Goal: Task Accomplishment & Management: Use online tool/utility

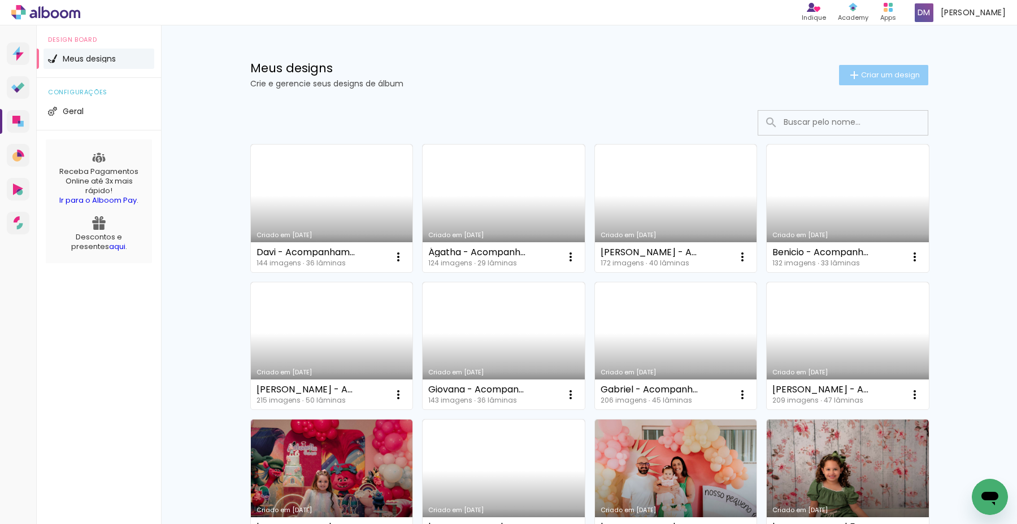
click at [863, 75] on span "Criar um design" at bounding box center [890, 74] width 59 height 7
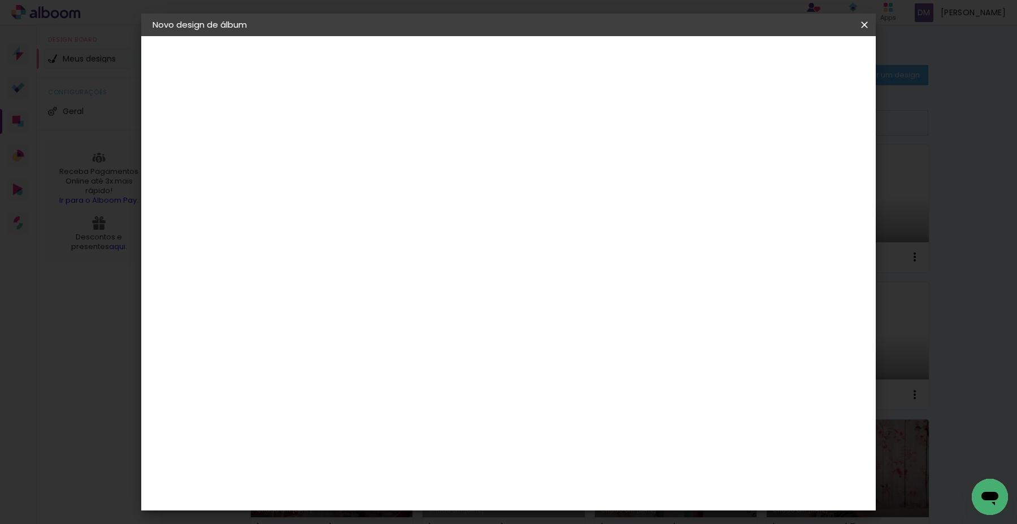
click at [337, 159] on input at bounding box center [337, 152] width 0 height 18
type input "Murilo - Acompanhamento"
type paper-input "Murilo - Acompanhamento"
click at [453, 57] on paper-button "Avançar" at bounding box center [425, 59] width 55 height 19
click at [406, 220] on input at bounding box center [366, 215] width 114 height 14
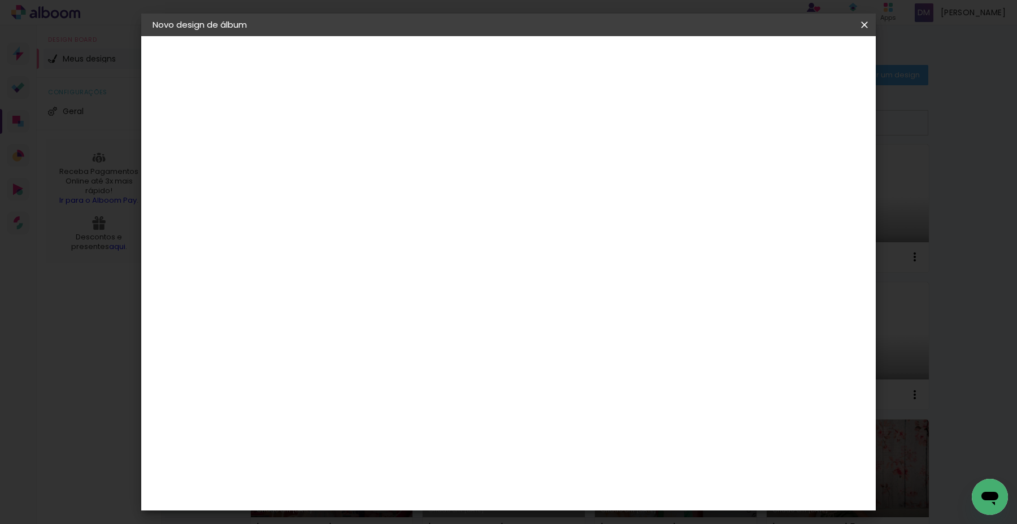
type input "Via"
type paper-input "Via"
click at [367, 255] on div "Viacolor" at bounding box center [348, 255] width 37 height 9
click at [0, 0] on slot "Avançar" at bounding box center [0, 0] width 0 height 0
click at [381, 190] on input "text" at bounding box center [359, 197] width 44 height 18
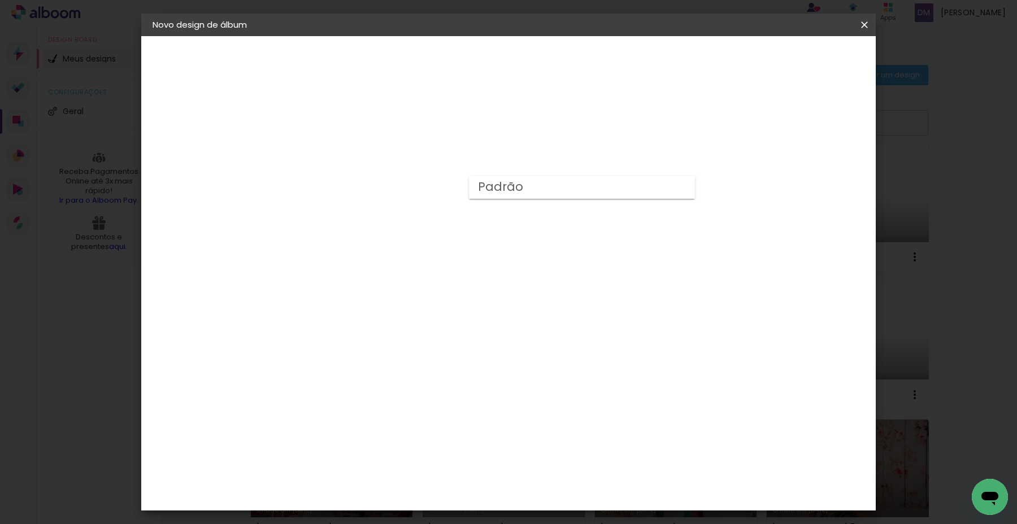
click at [0, 0] on slot "Padrão" at bounding box center [0, 0] width 0 height 0
type input "Padrão"
click at [414, 471] on span "25 × 25" at bounding box center [387, 486] width 53 height 30
click at [0, 0] on slot "Avançar" at bounding box center [0, 0] width 0 height 0
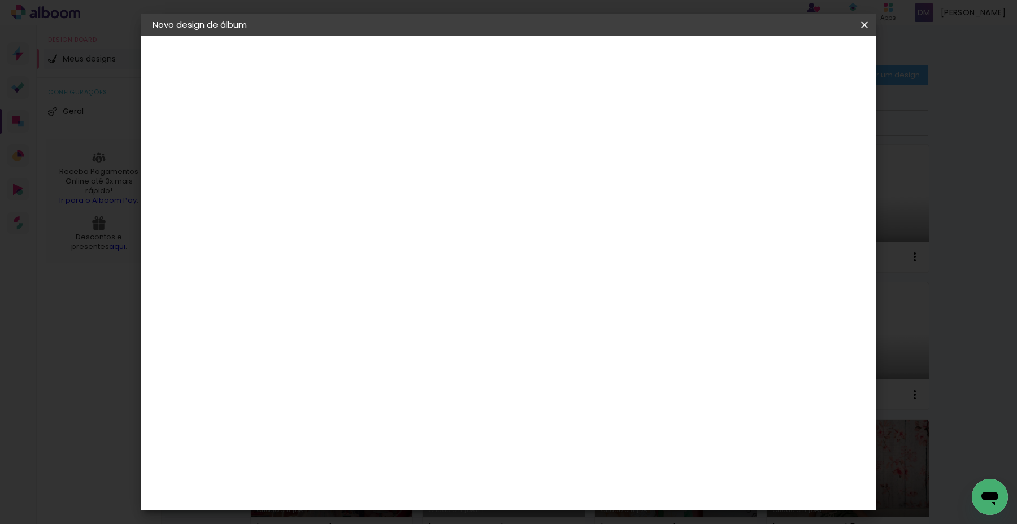
click at [802, 60] on span "Iniciar design" at bounding box center [776, 60] width 51 height 8
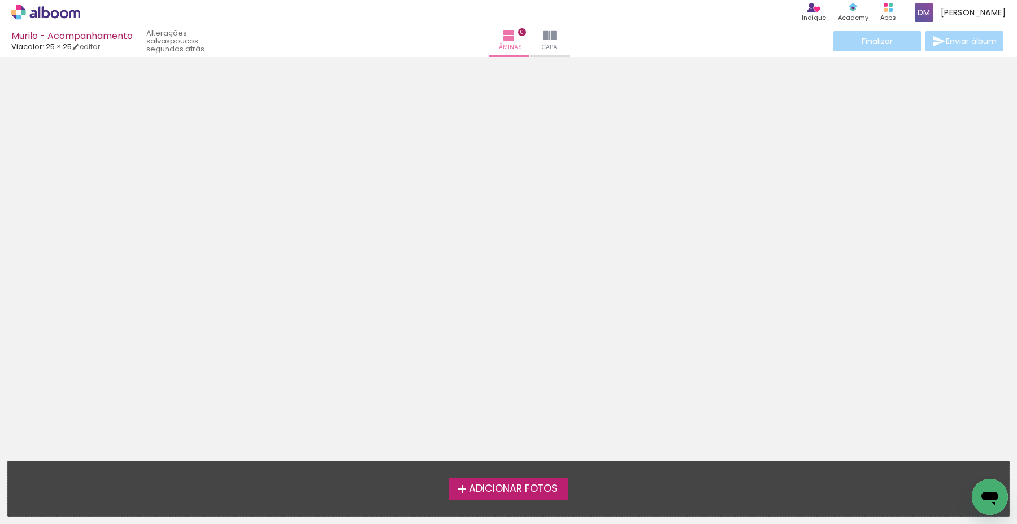
click at [489, 484] on span "Adicionar Fotos" at bounding box center [513, 489] width 89 height 10
click at [0, 0] on input "file" at bounding box center [0, 0] width 0 height 0
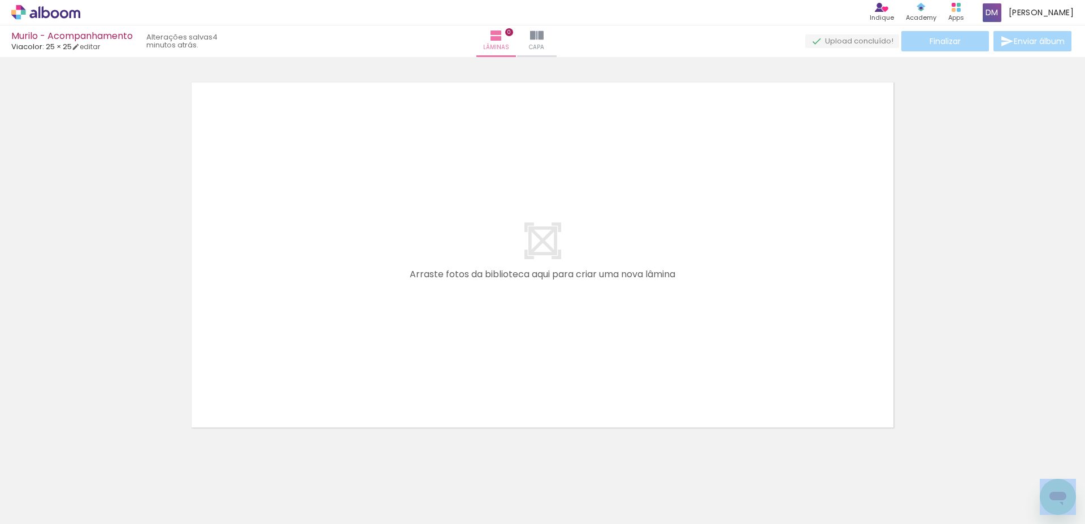
scroll to position [36, 0]
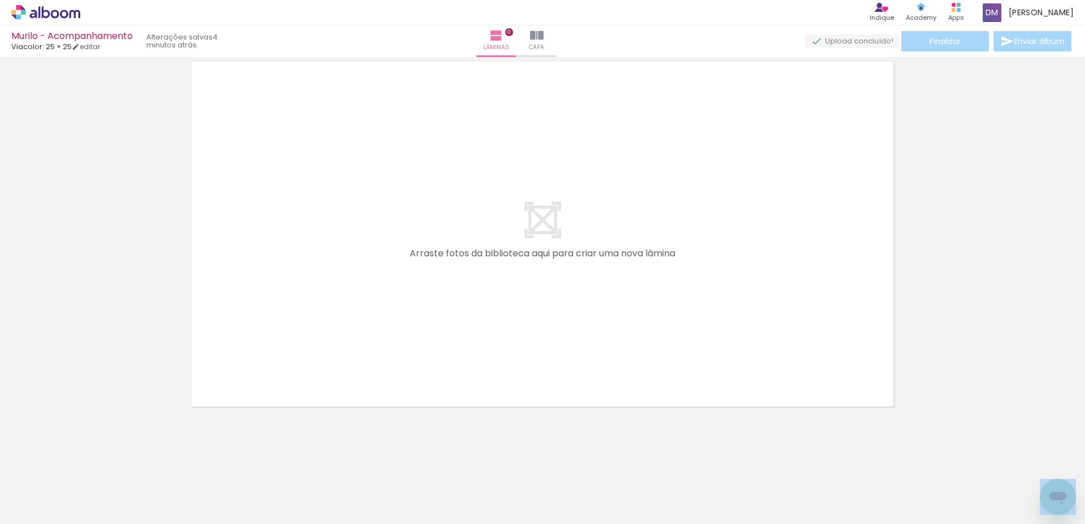
click at [552, 433] on div "Confirmar Cancelar" at bounding box center [542, 228] width 1085 height 415
click at [183, 490] on div at bounding box center [177, 486] width 56 height 37
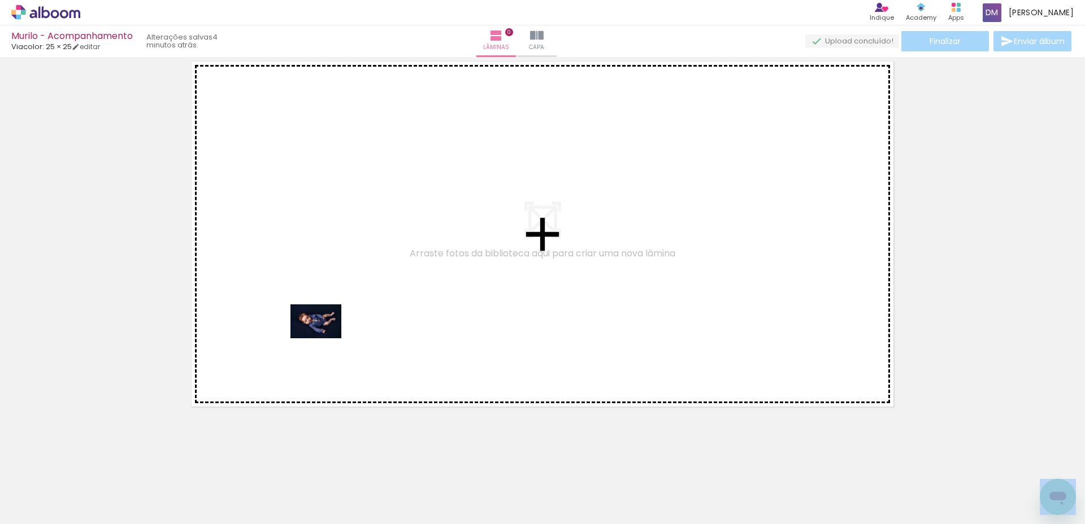
drag, startPoint x: 187, startPoint y: 481, endPoint x: 324, endPoint y: 338, distance: 198.2
click at [324, 338] on quentale-workspace at bounding box center [542, 262] width 1085 height 524
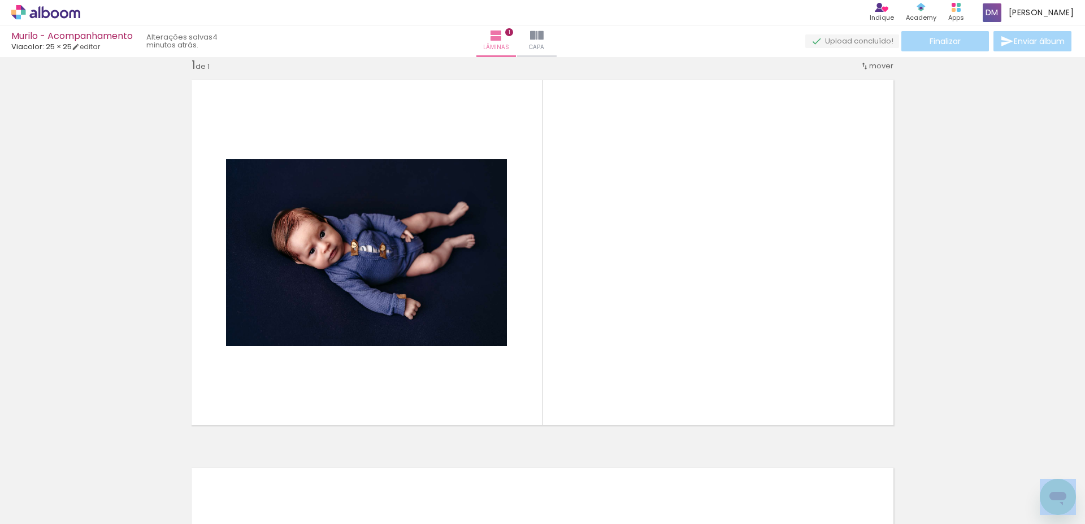
scroll to position [15, 0]
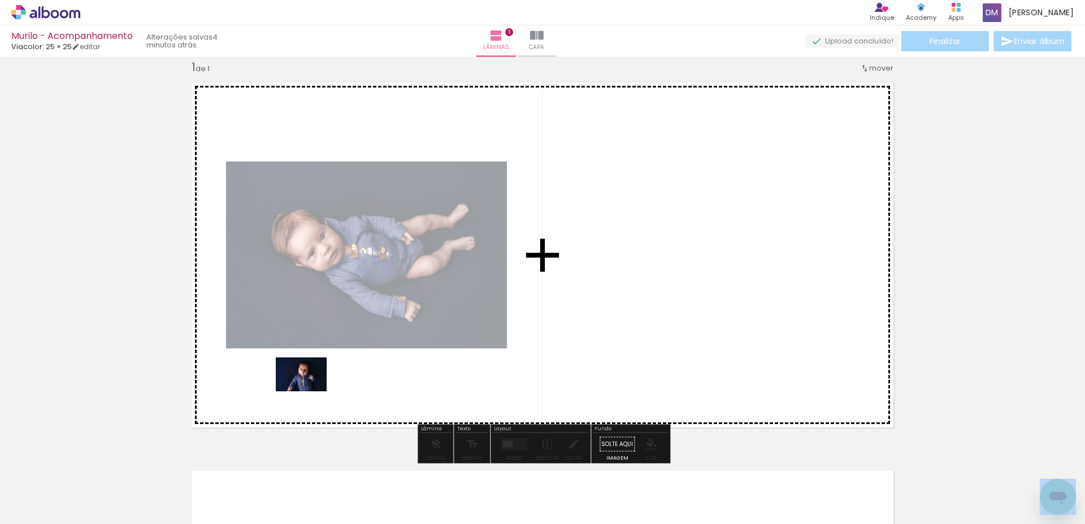
drag, startPoint x: 247, startPoint y: 480, endPoint x: 310, endPoint y: 392, distance: 108.3
click at [310, 392] on quentale-workspace at bounding box center [542, 262] width 1085 height 524
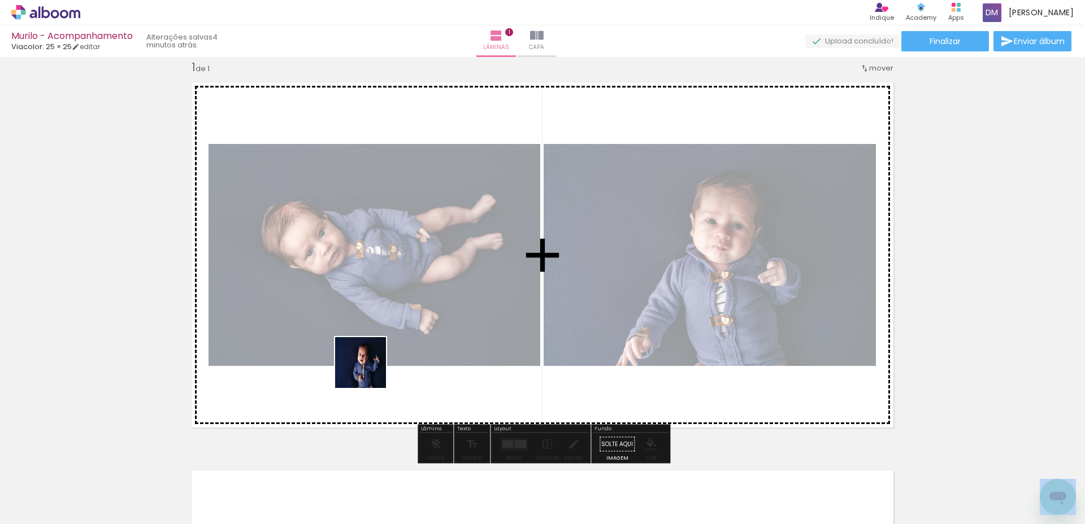
click at [369, 371] on quentale-workspace at bounding box center [542, 262] width 1085 height 524
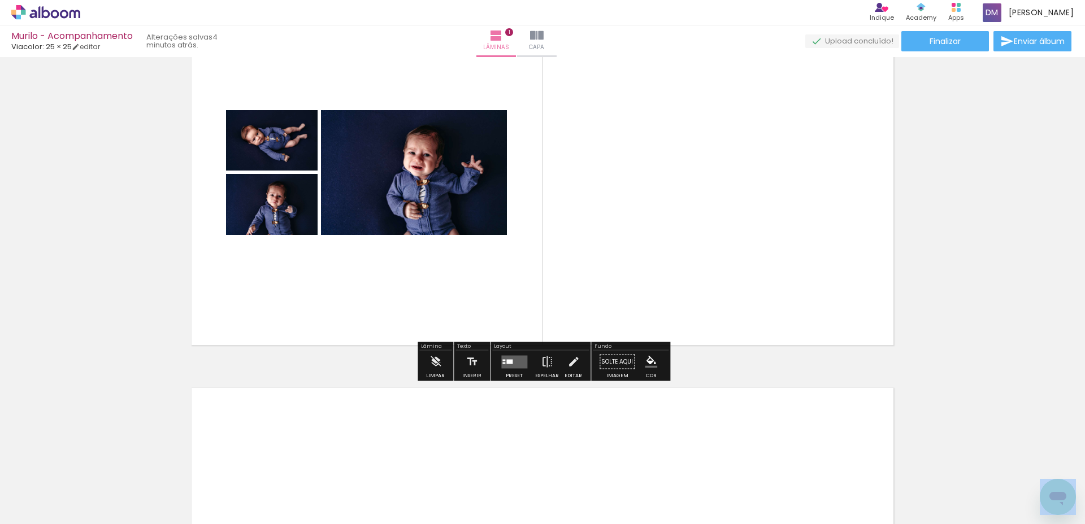
scroll to position [114, 0]
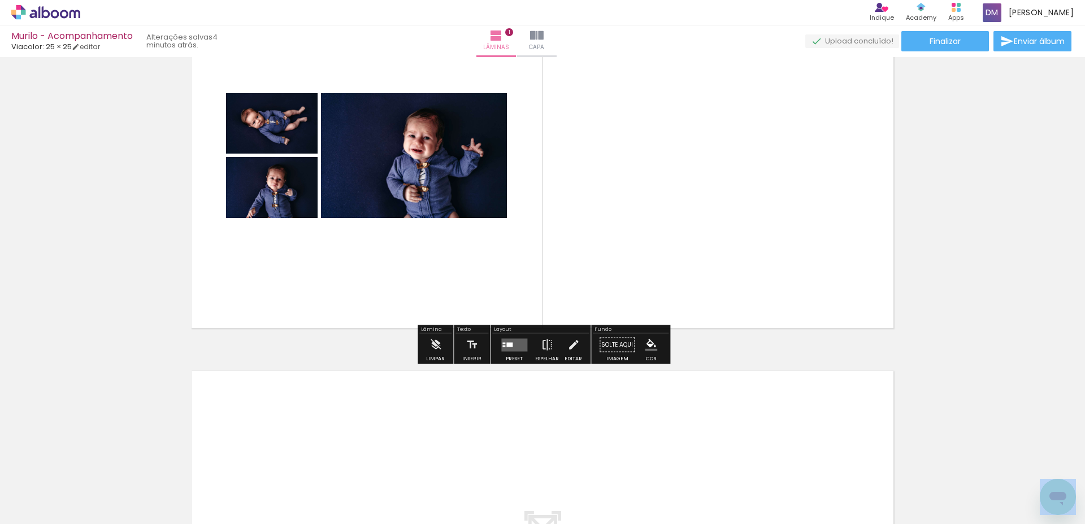
click at [467, 289] on quentale-layouter at bounding box center [542, 156] width 716 height 360
click at [511, 346] on quentale-layouter at bounding box center [514, 344] width 26 height 13
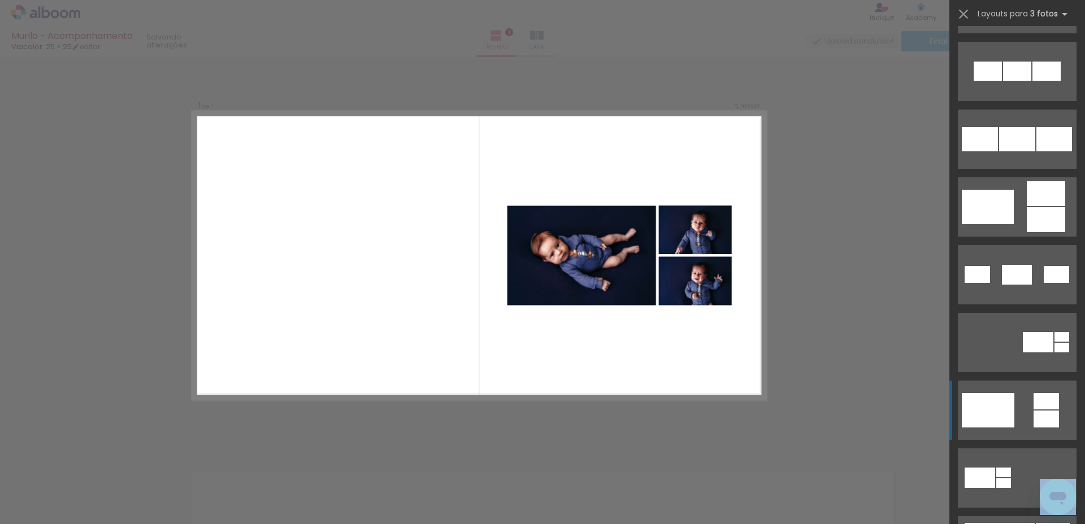
scroll to position [245, 0]
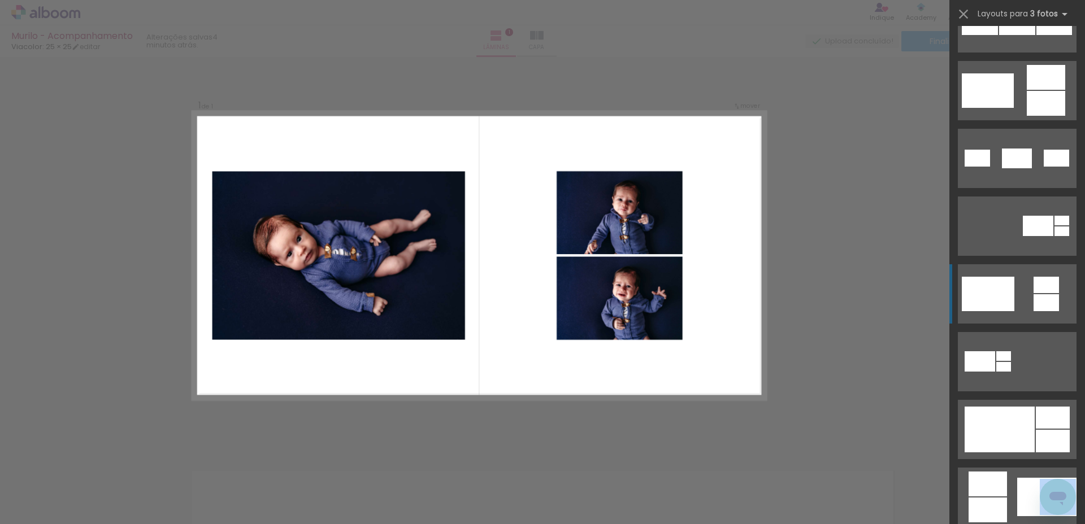
click at [998, 294] on div at bounding box center [988, 294] width 53 height 34
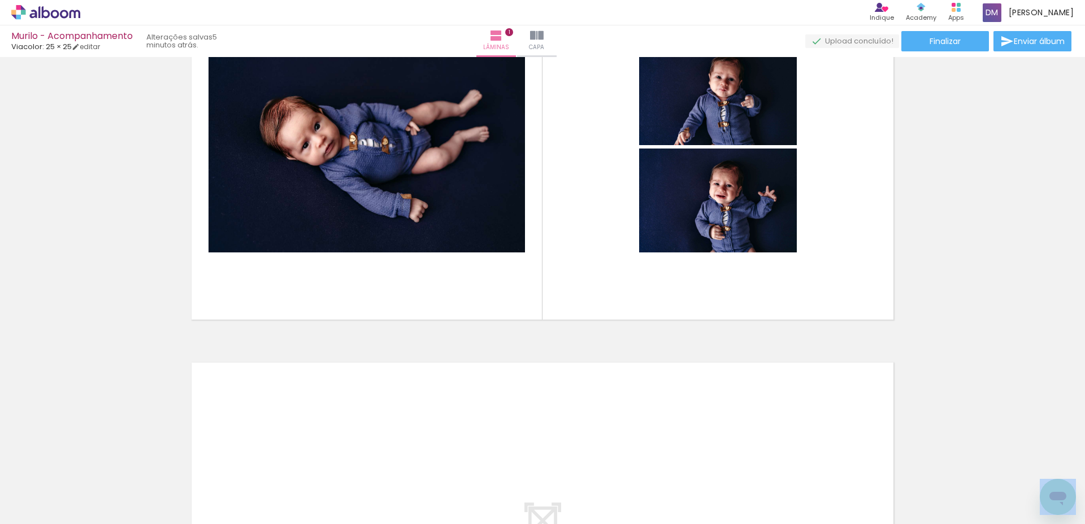
scroll to position [0, 2]
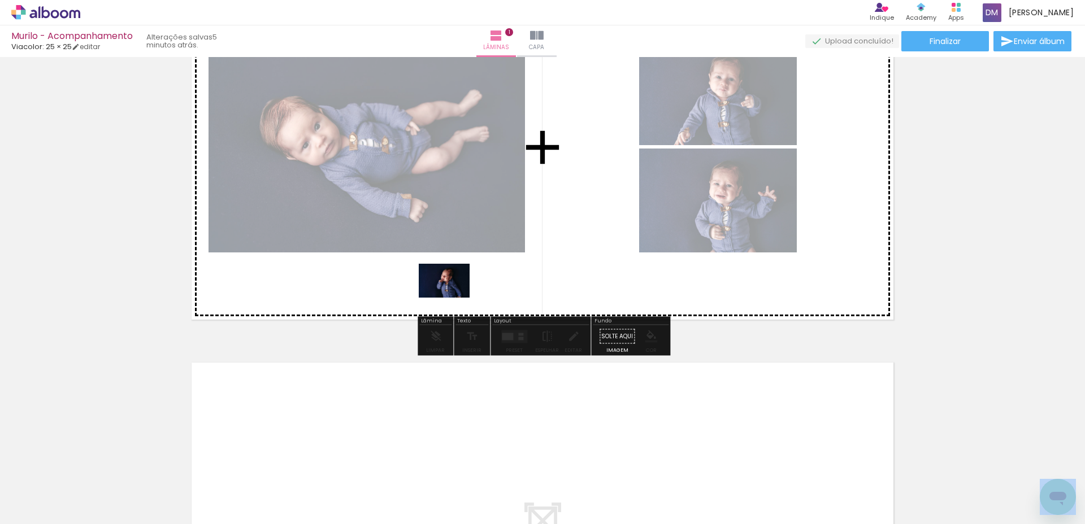
drag, startPoint x: 384, startPoint y: 470, endPoint x: 453, endPoint y: 298, distance: 185.4
click at [453, 298] on quentale-workspace at bounding box center [542, 262] width 1085 height 524
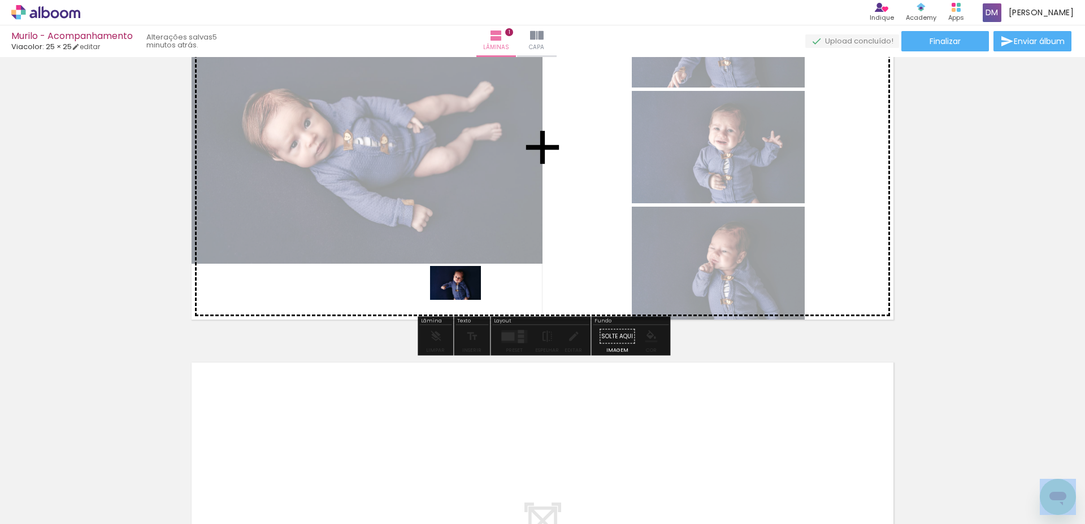
drag, startPoint x: 422, startPoint y: 480, endPoint x: 464, endPoint y: 299, distance: 186.1
click at [464, 299] on quentale-workspace at bounding box center [542, 262] width 1085 height 524
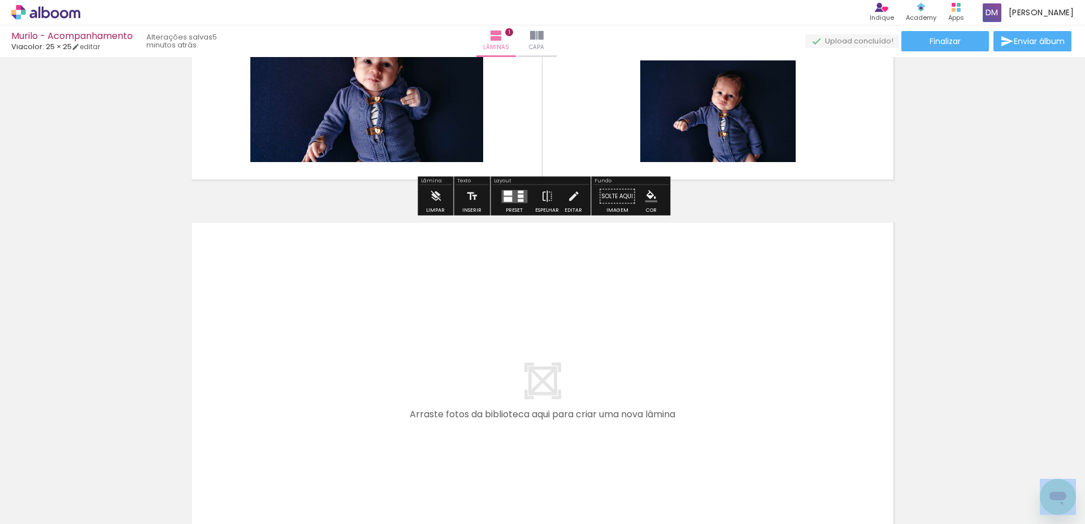
scroll to position [265, 0]
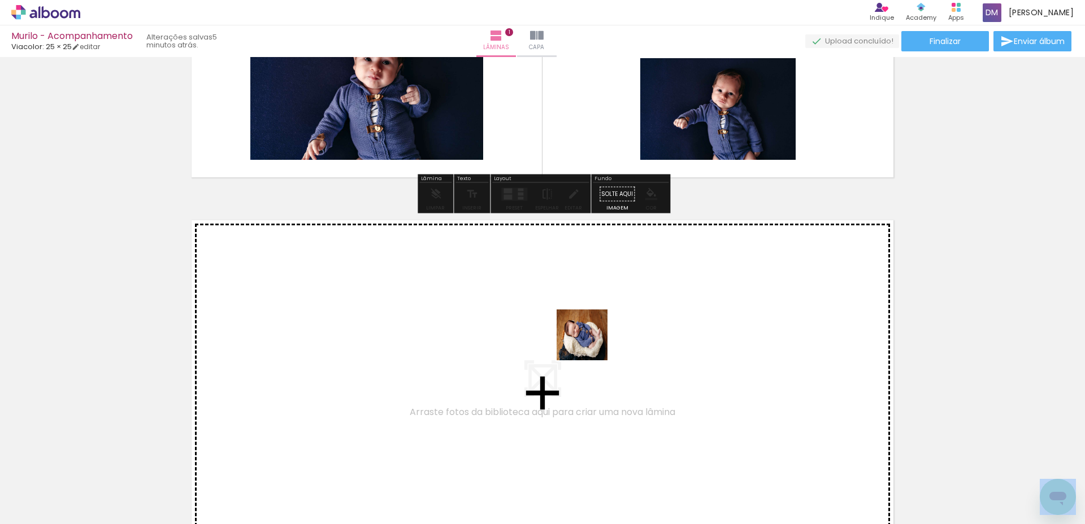
drag, startPoint x: 679, startPoint y: 410, endPoint x: 590, endPoint y: 344, distance: 110.2
click at [590, 344] on quentale-workspace at bounding box center [542, 262] width 1085 height 524
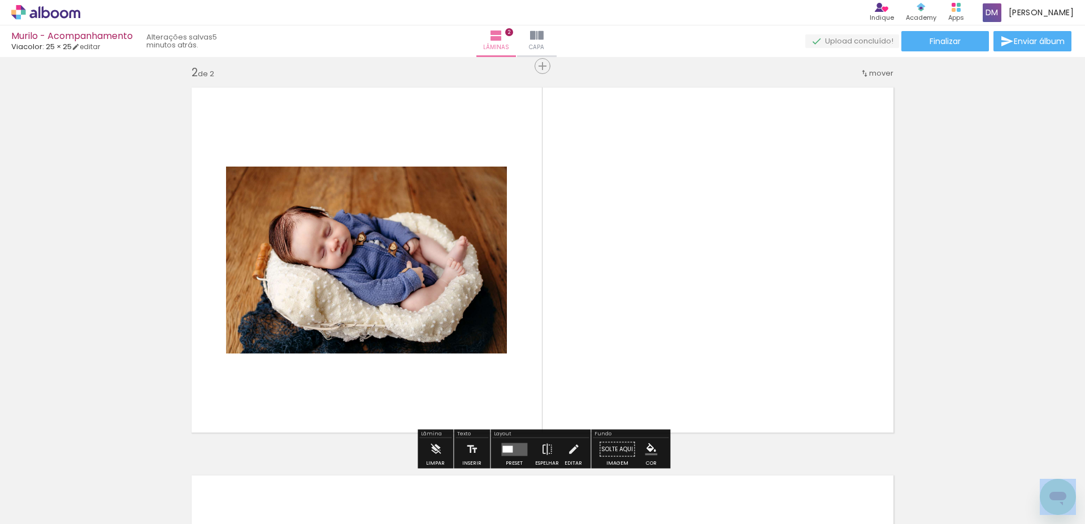
scroll to position [403, 0]
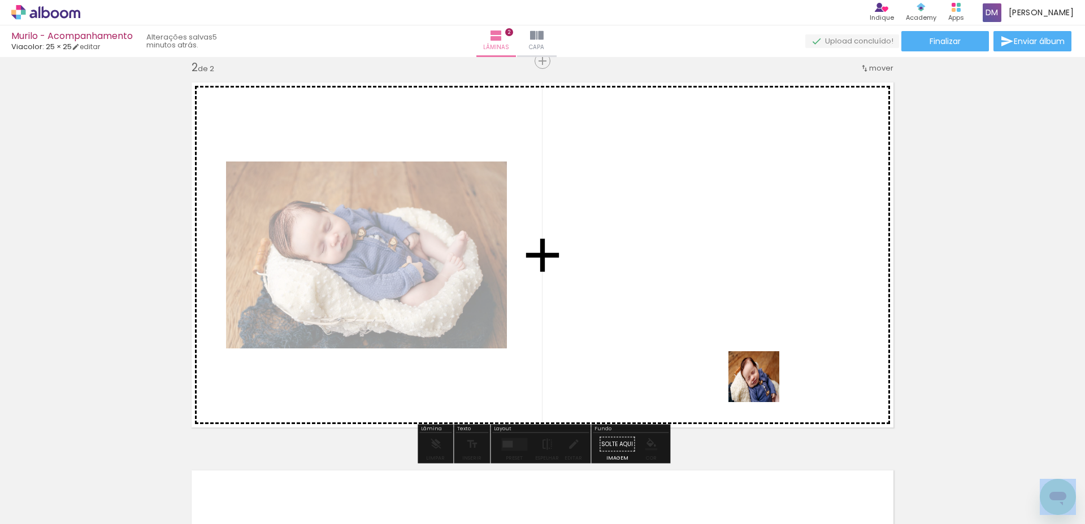
drag, startPoint x: 813, startPoint y: 474, endPoint x: 870, endPoint y: 485, distance: 57.6
click at [752, 372] on quentale-workspace at bounding box center [542, 262] width 1085 height 524
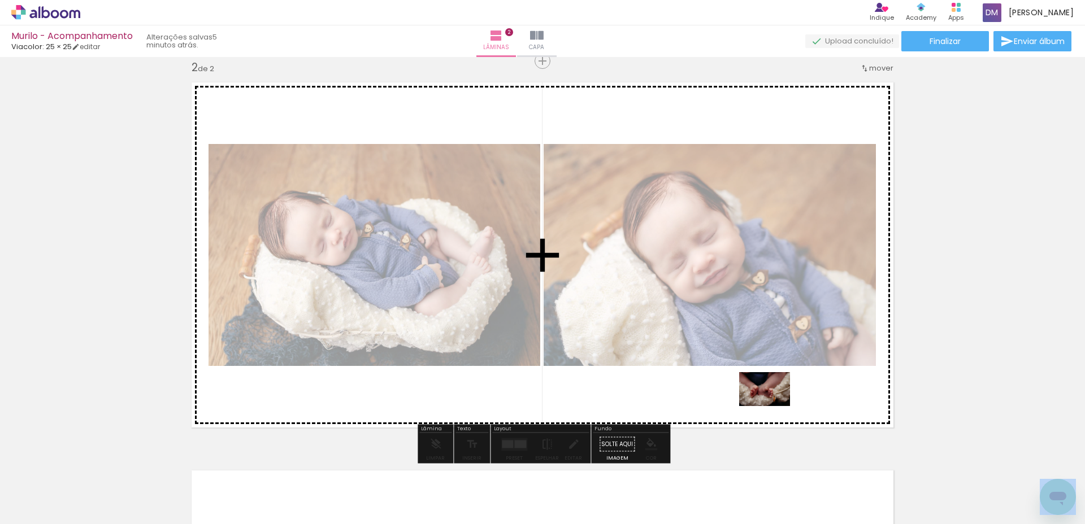
drag, startPoint x: 862, startPoint y: 471, endPoint x: 929, endPoint y: 470, distance: 67.2
click at [773, 406] on quentale-workspace at bounding box center [542, 262] width 1085 height 524
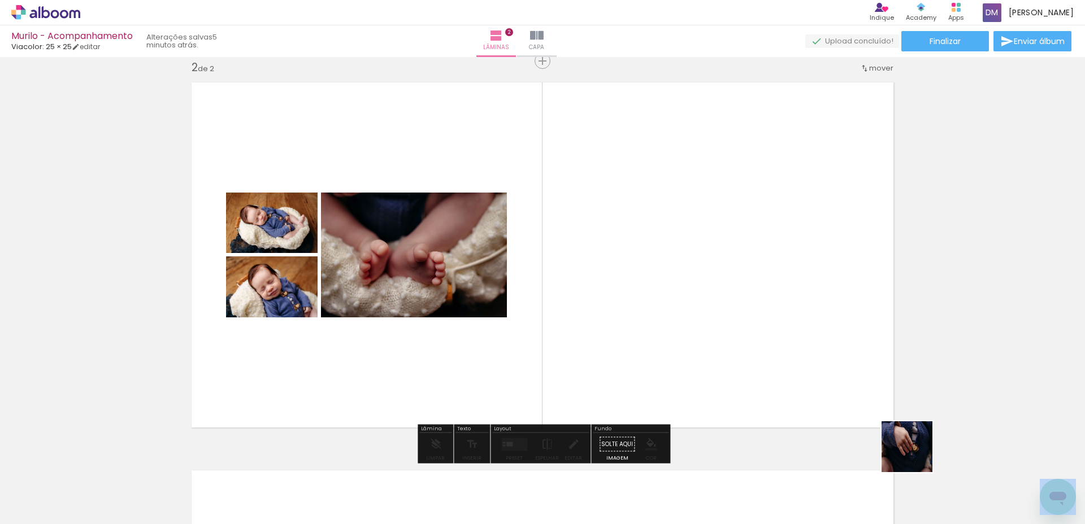
click at [775, 340] on quentale-workspace at bounding box center [542, 262] width 1085 height 524
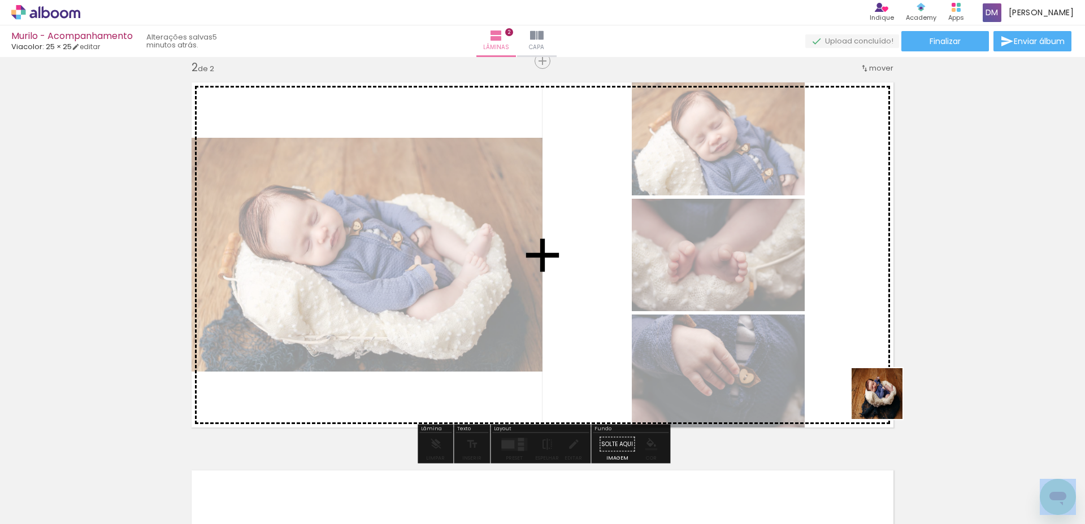
drag, startPoint x: 994, startPoint y: 481, endPoint x: 590, endPoint y: 341, distance: 427.3
click at [593, 338] on quentale-workspace at bounding box center [542, 262] width 1085 height 524
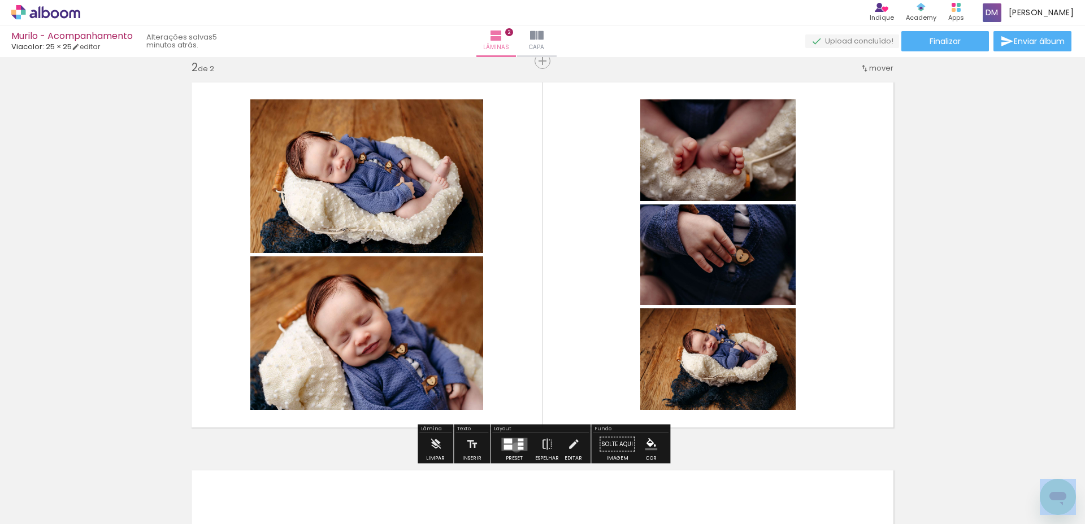
click at [514, 448] on quentale-layouter at bounding box center [514, 444] width 26 height 13
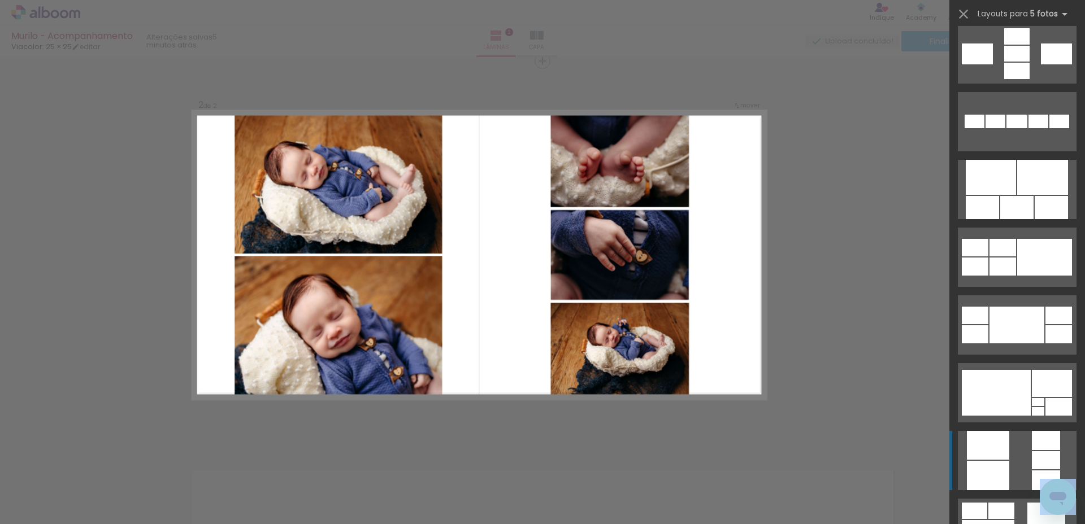
scroll to position [578, 0]
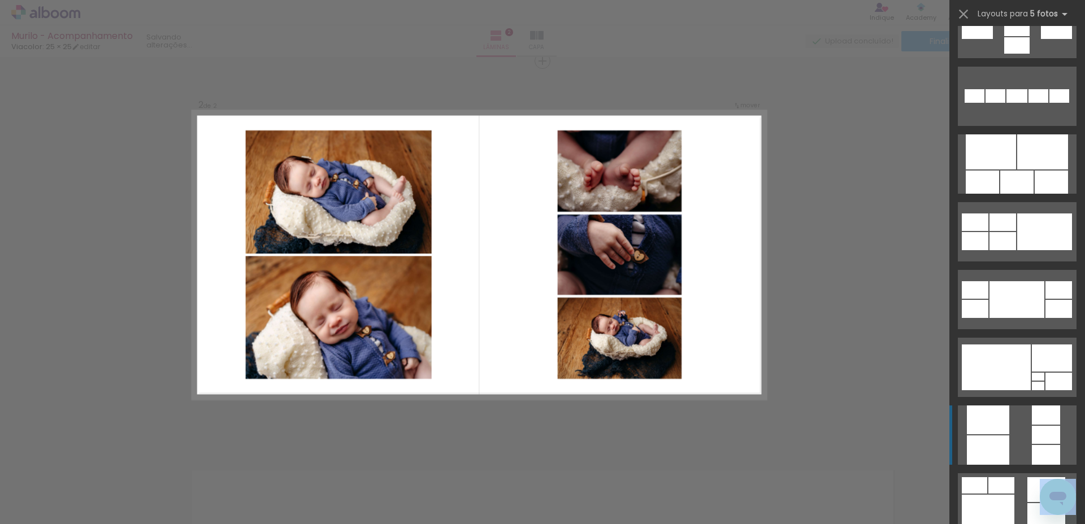
click at [989, 472] on div at bounding box center [1017, 499] width 136 height 68
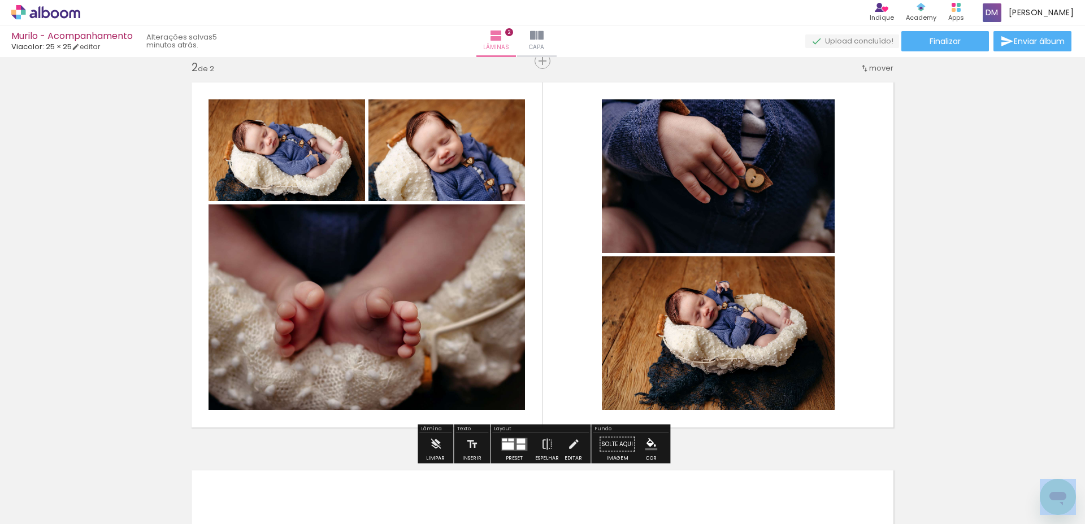
drag, startPoint x: 511, startPoint y: 441, endPoint x: 715, endPoint y: 377, distance: 213.4
click at [513, 441] on quentale-layouter at bounding box center [514, 444] width 26 height 13
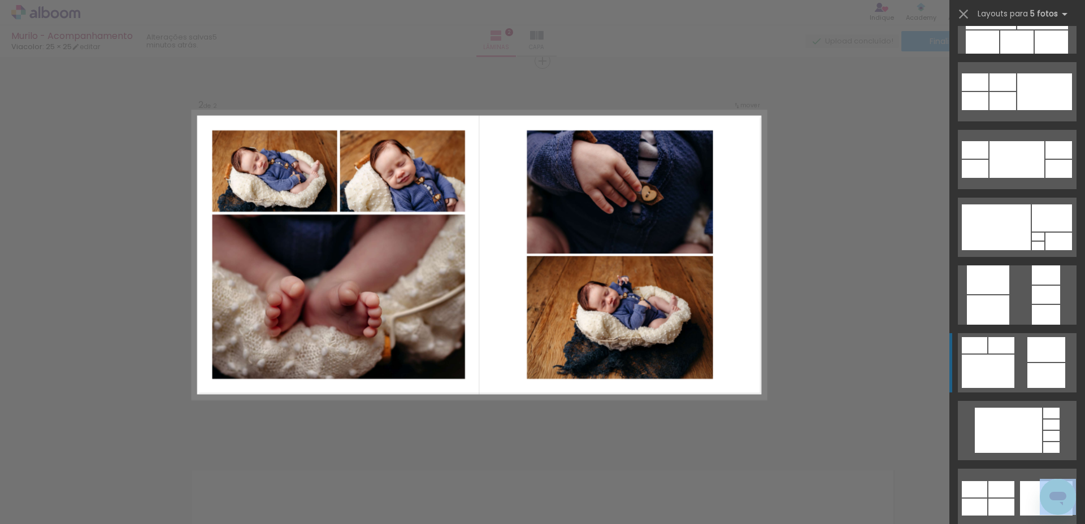
scroll to position [716, 0]
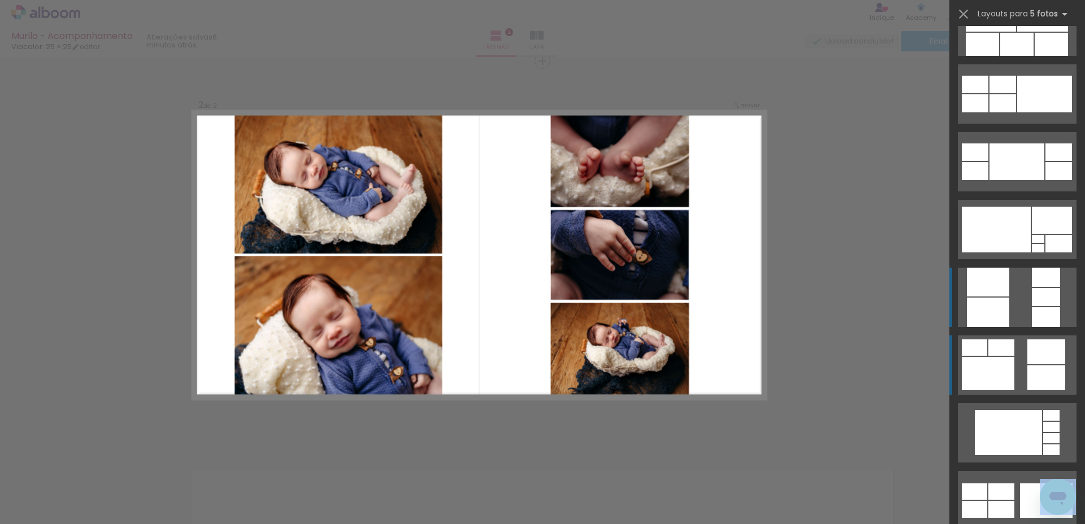
click at [991, 310] on div at bounding box center [988, 312] width 42 height 29
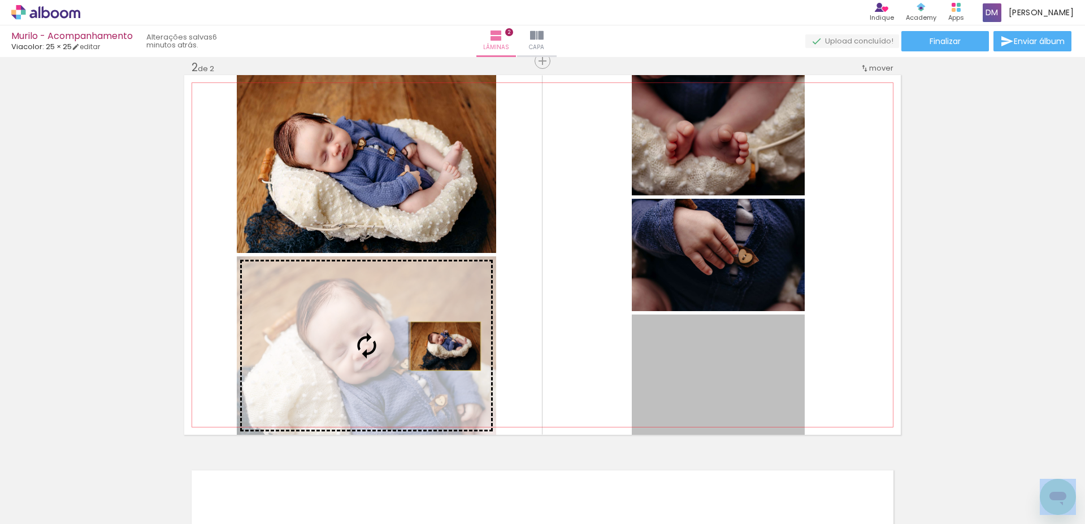
drag, startPoint x: 742, startPoint y: 372, endPoint x: 445, endPoint y: 346, distance: 297.7
click at [0, 0] on slot at bounding box center [0, 0] width 0 height 0
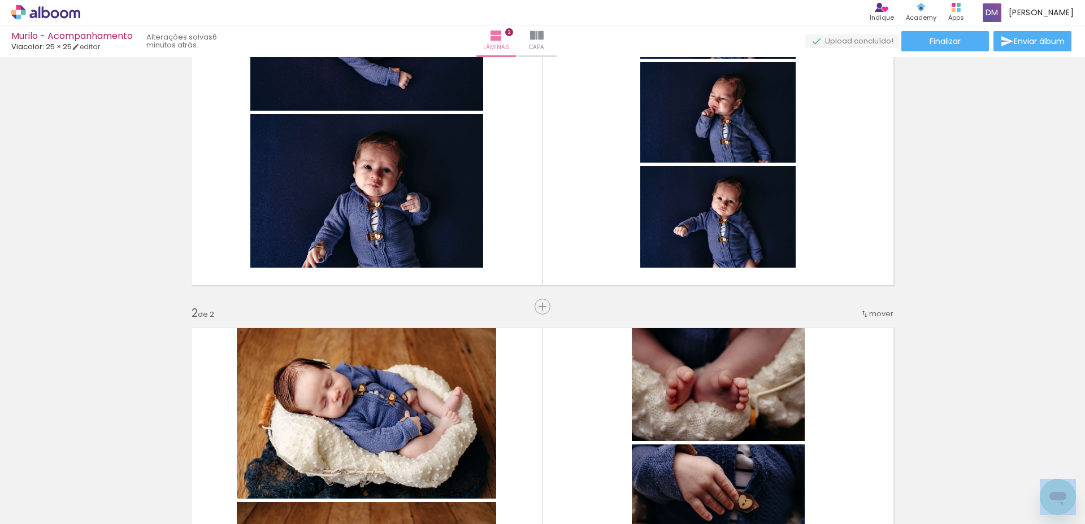
scroll to position [6, 0]
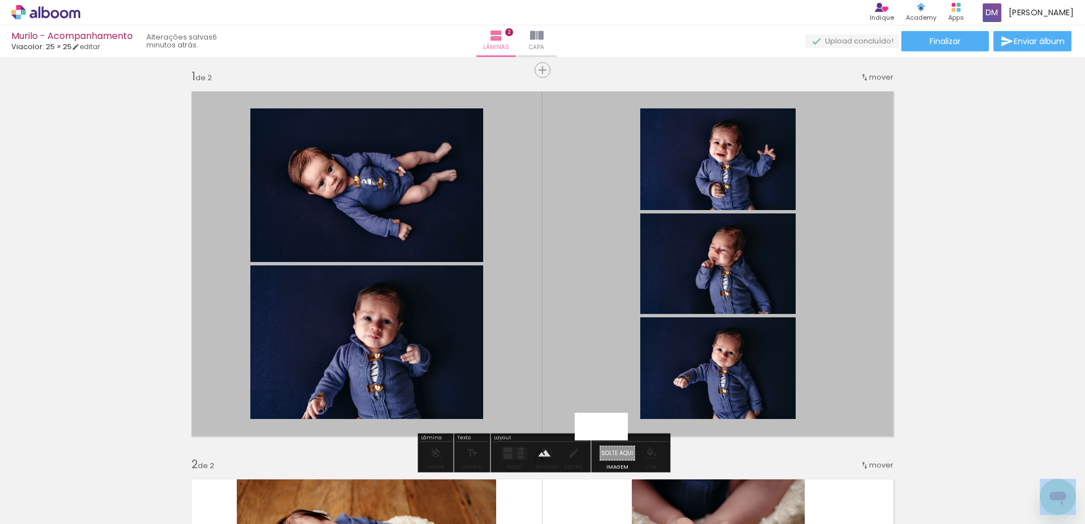
drag, startPoint x: 125, startPoint y: 490, endPoint x: 609, endPoint y: 448, distance: 485.5
click at [609, 448] on quentale-workspace at bounding box center [542, 262] width 1085 height 524
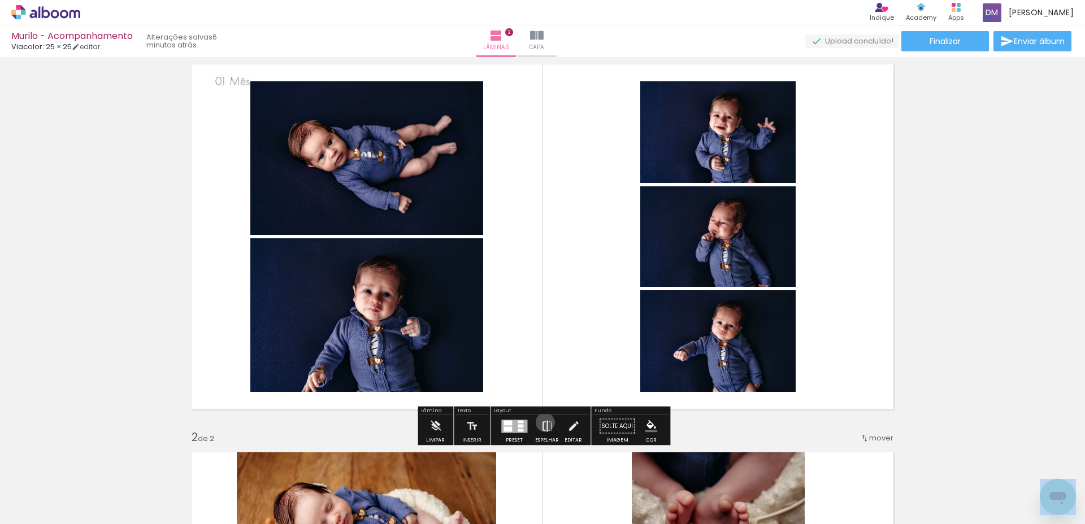
click at [542, 423] on iron-icon at bounding box center [547, 426] width 12 height 23
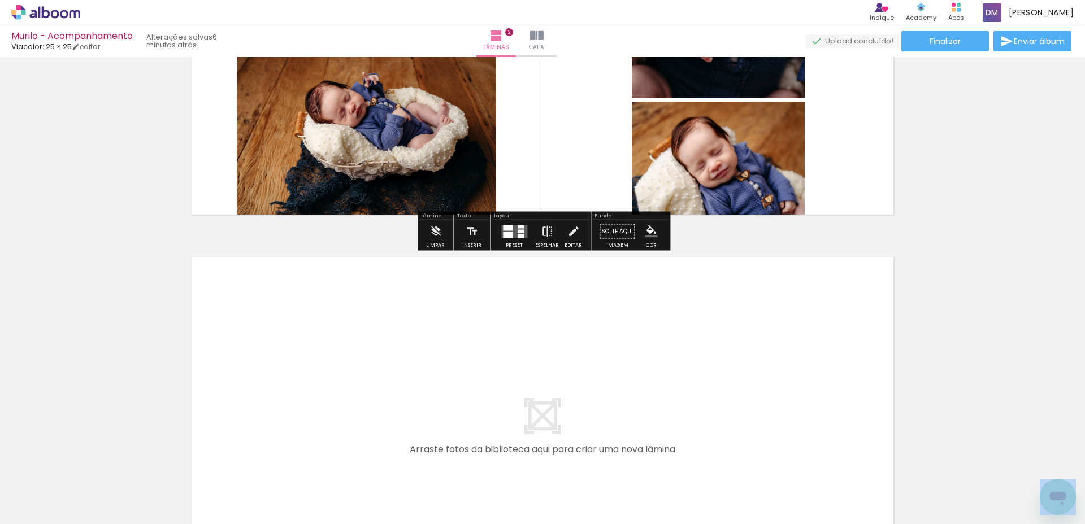
scroll to position [617, 0]
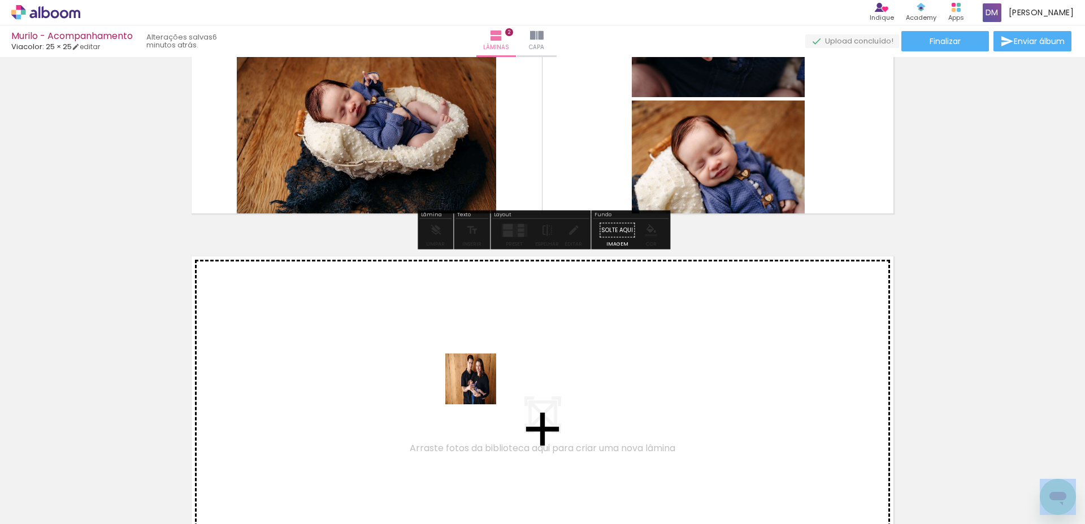
drag, startPoint x: 495, startPoint y: 449, endPoint x: 477, endPoint y: 384, distance: 67.3
click at [477, 384] on quentale-workspace at bounding box center [542, 262] width 1085 height 524
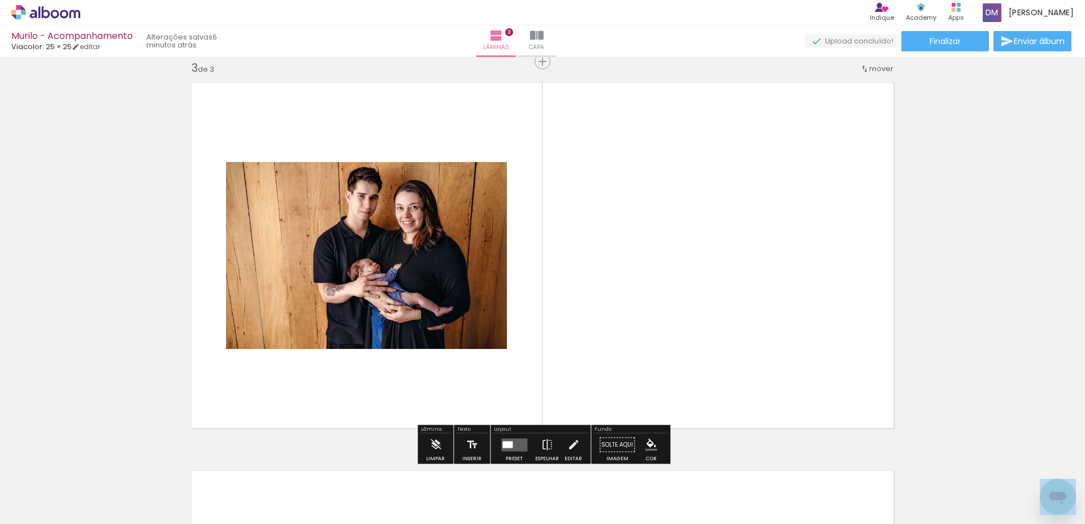
scroll to position [791, 0]
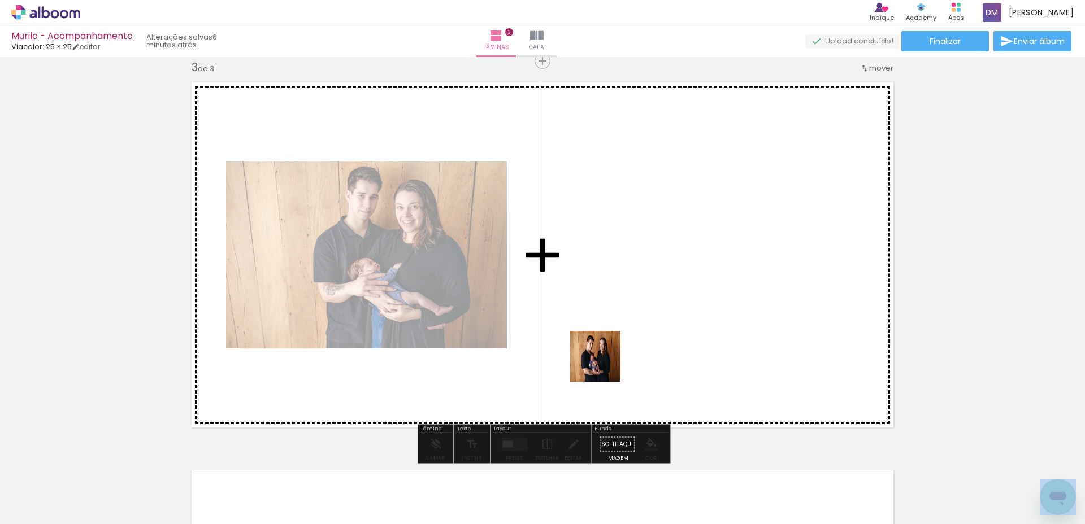
drag, startPoint x: 603, startPoint y: 365, endPoint x: 594, endPoint y: 423, distance: 59.0
click at [590, 349] on quentale-workspace at bounding box center [542, 262] width 1085 height 524
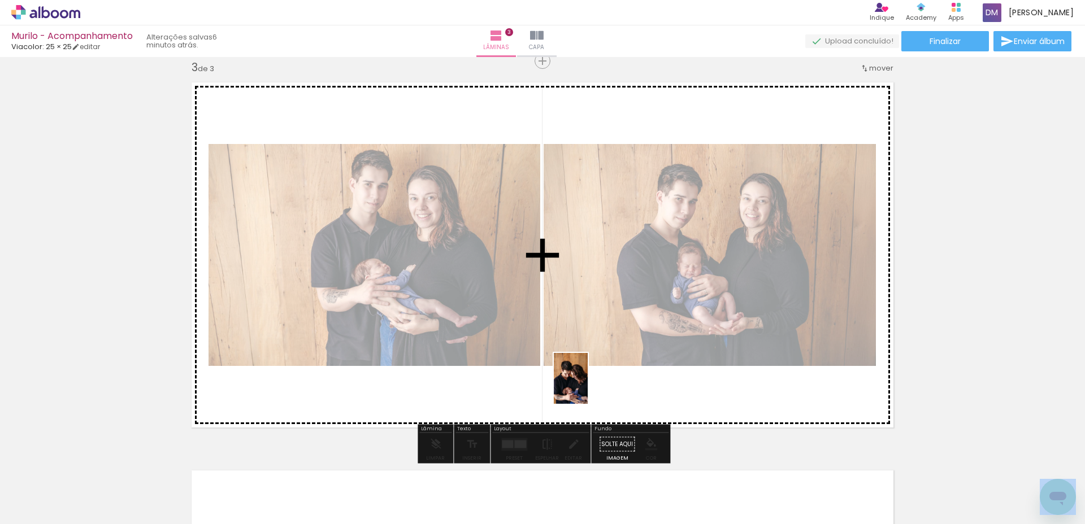
drag, startPoint x: 570, startPoint y: 464, endPoint x: 615, endPoint y: 457, distance: 45.9
click at [588, 387] on quentale-workspace at bounding box center [542, 262] width 1085 height 524
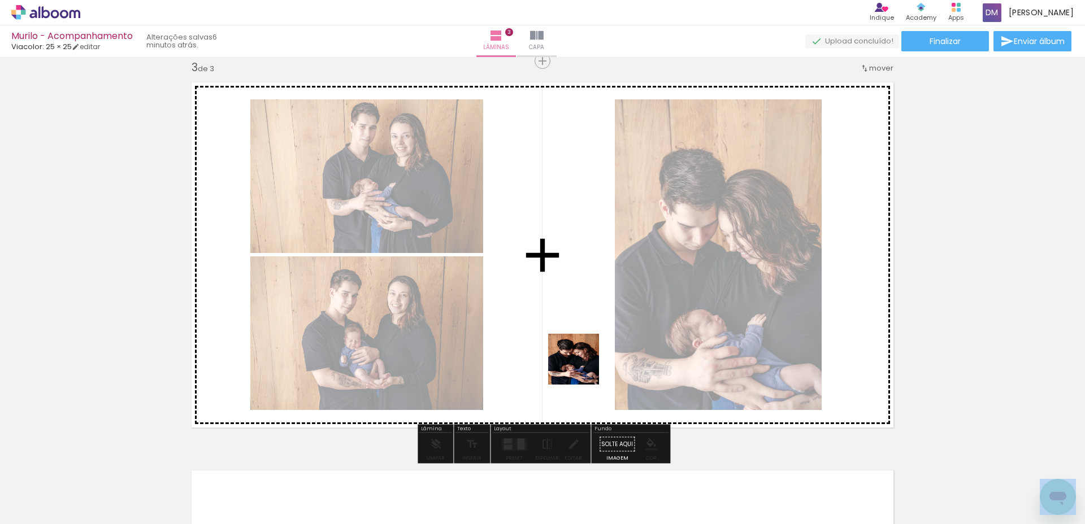
drag, startPoint x: 609, startPoint y: 429, endPoint x: 580, endPoint y: 365, distance: 70.6
click at [580, 365] on quentale-workspace at bounding box center [542, 262] width 1085 height 524
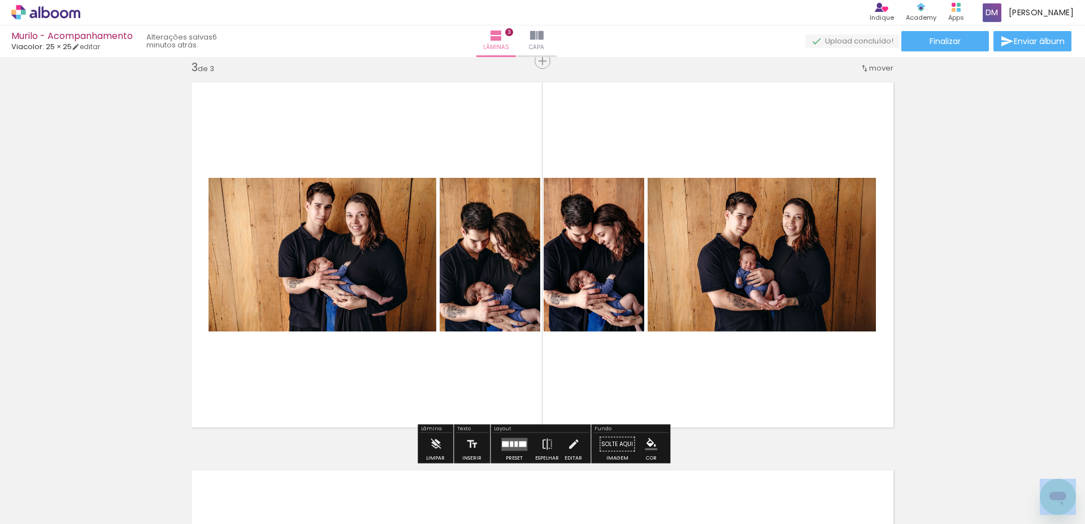
click at [511, 442] on quentale-layouter at bounding box center [514, 444] width 26 height 13
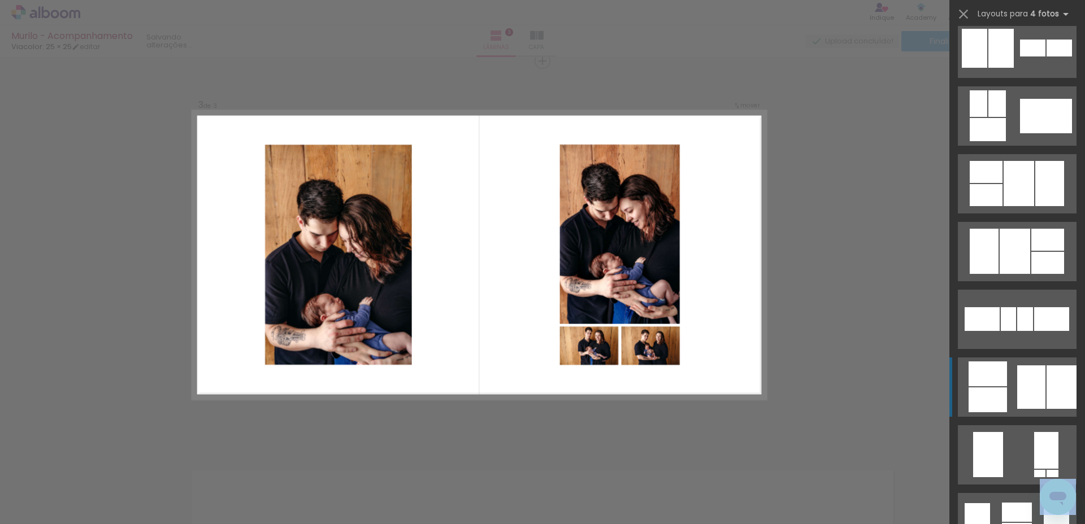
scroll to position [439, 0]
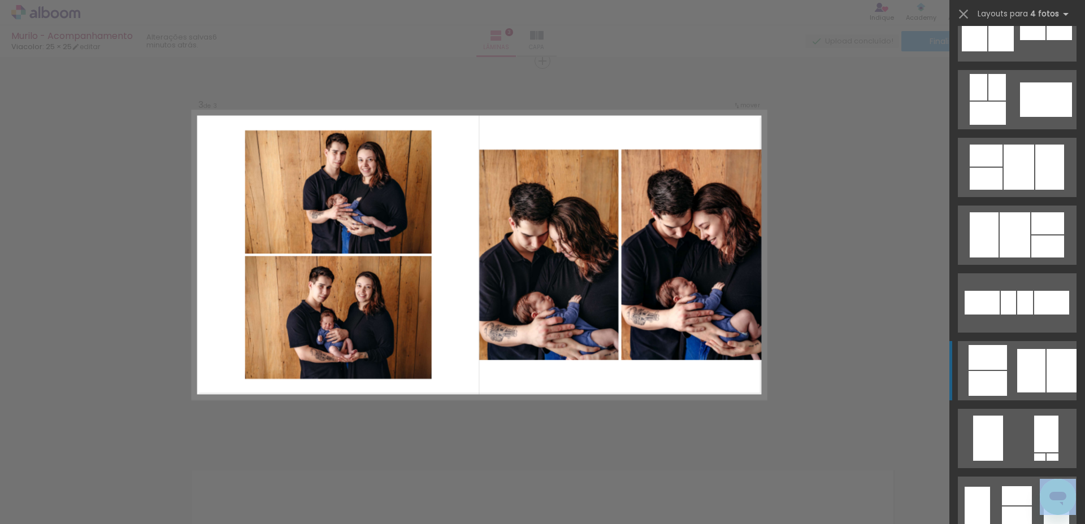
click at [997, 393] on div at bounding box center [988, 383] width 38 height 25
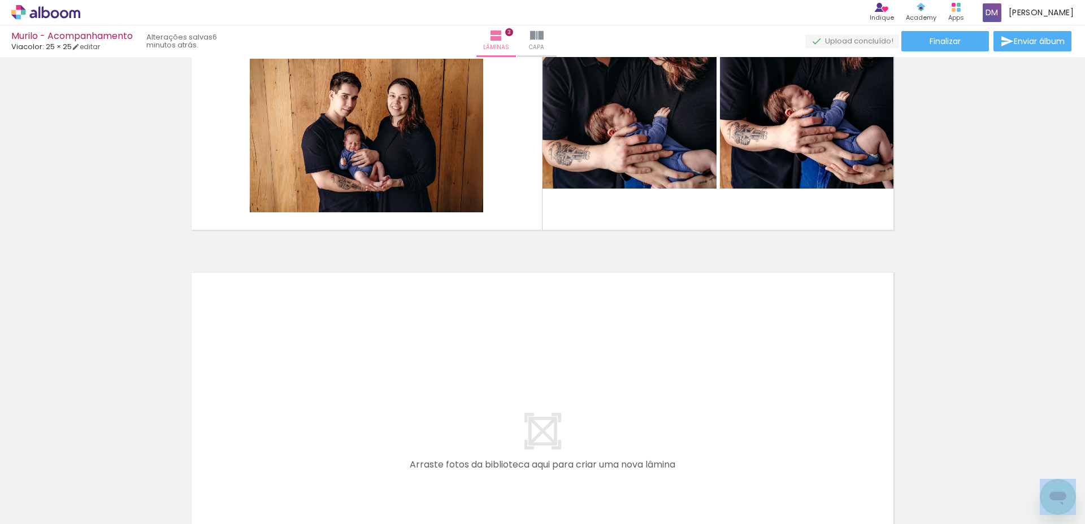
scroll to position [0, 298]
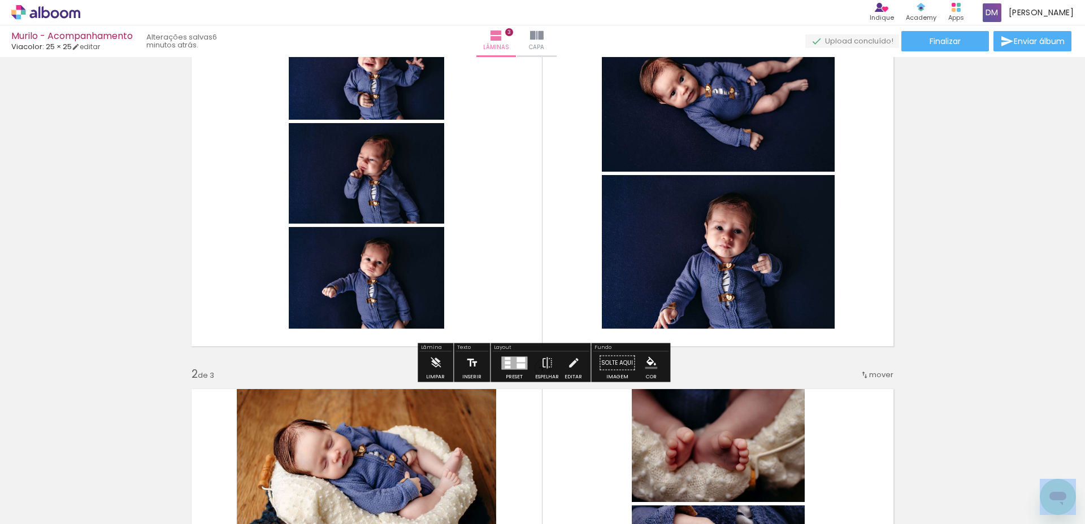
scroll to position [99, 0]
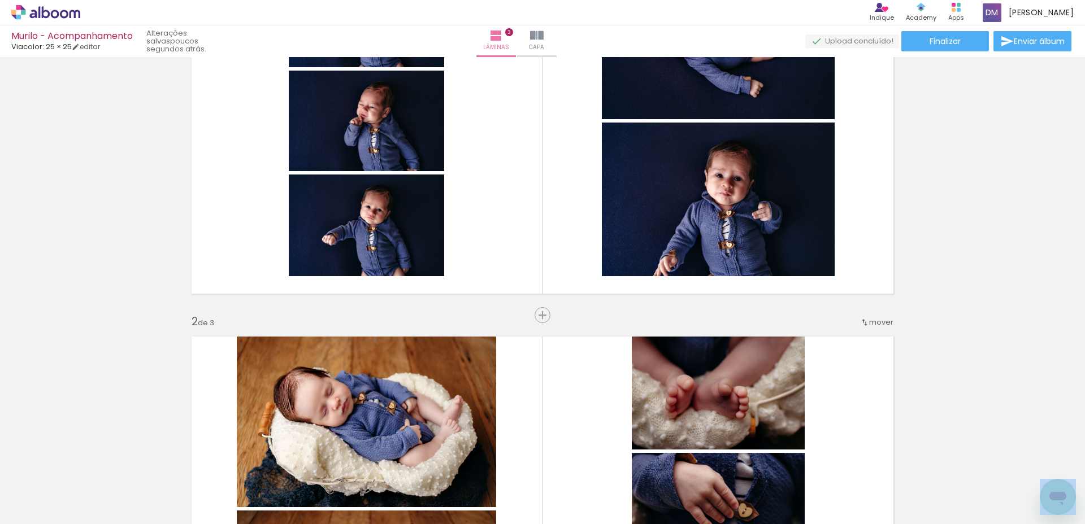
scroll to position [157, 0]
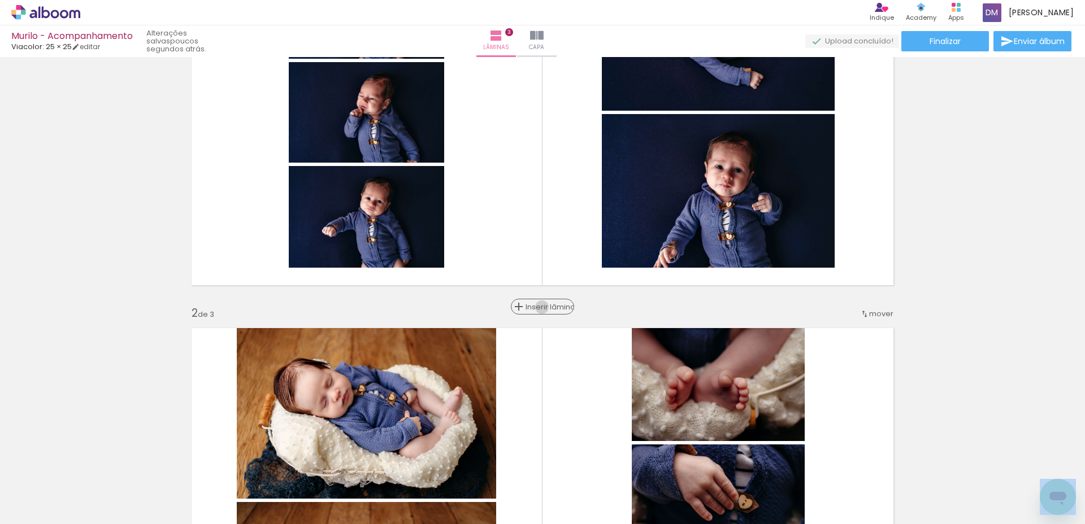
click at [544, 307] on span "Inserir lâmina" at bounding box center [548, 306] width 44 height 7
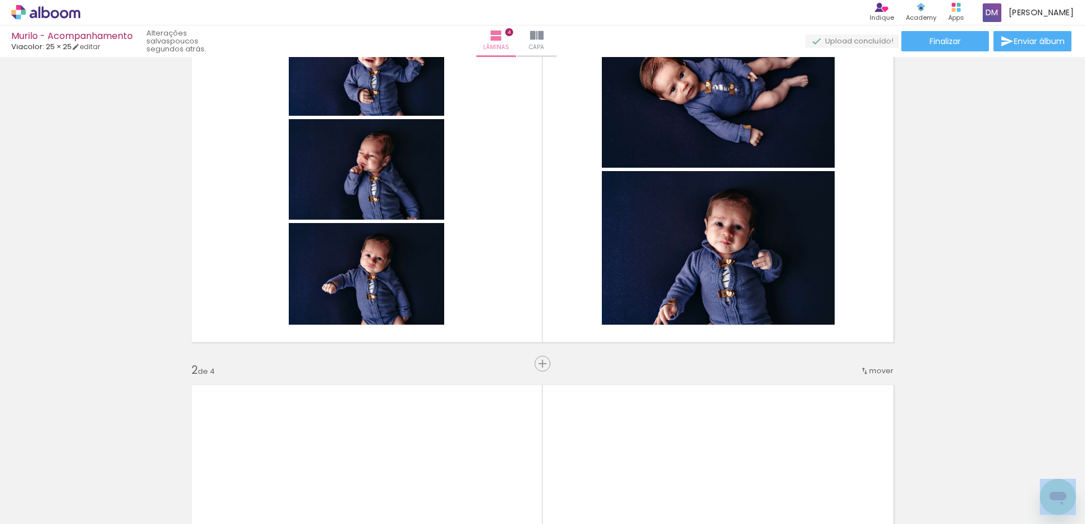
scroll to position [50, 0]
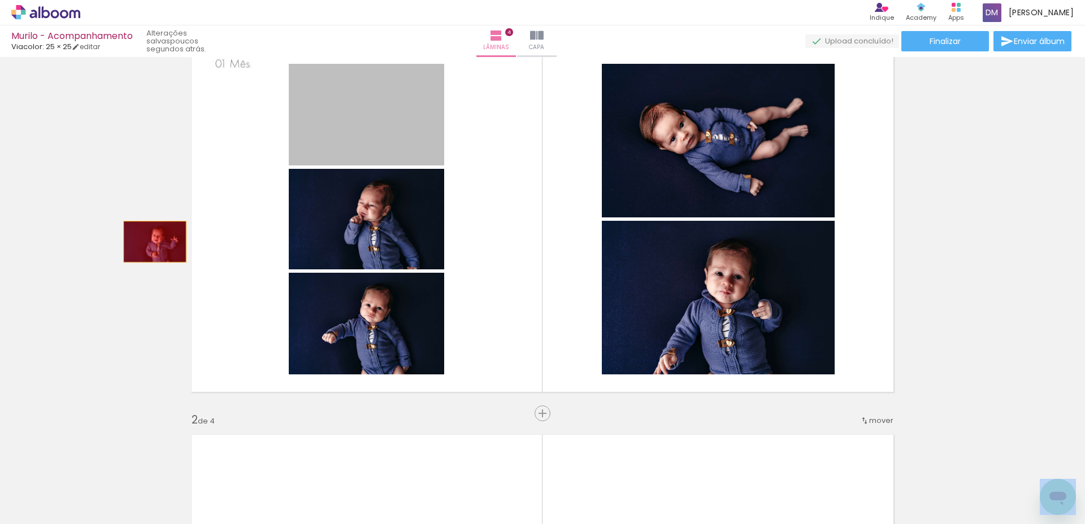
drag, startPoint x: 202, startPoint y: 219, endPoint x: 300, endPoint y: 246, distance: 101.6
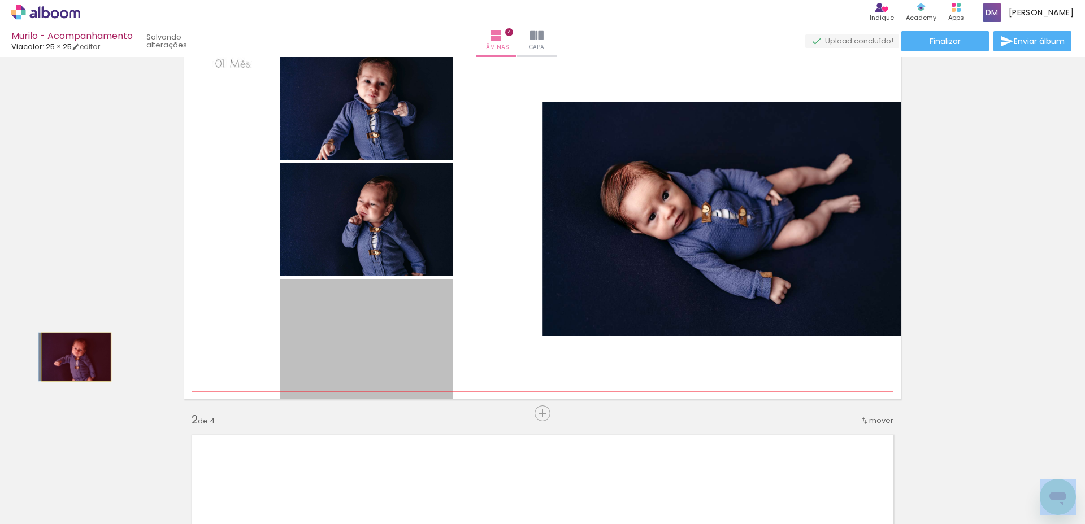
drag, startPoint x: 361, startPoint y: 335, endPoint x: 79, endPoint y: 357, distance: 282.3
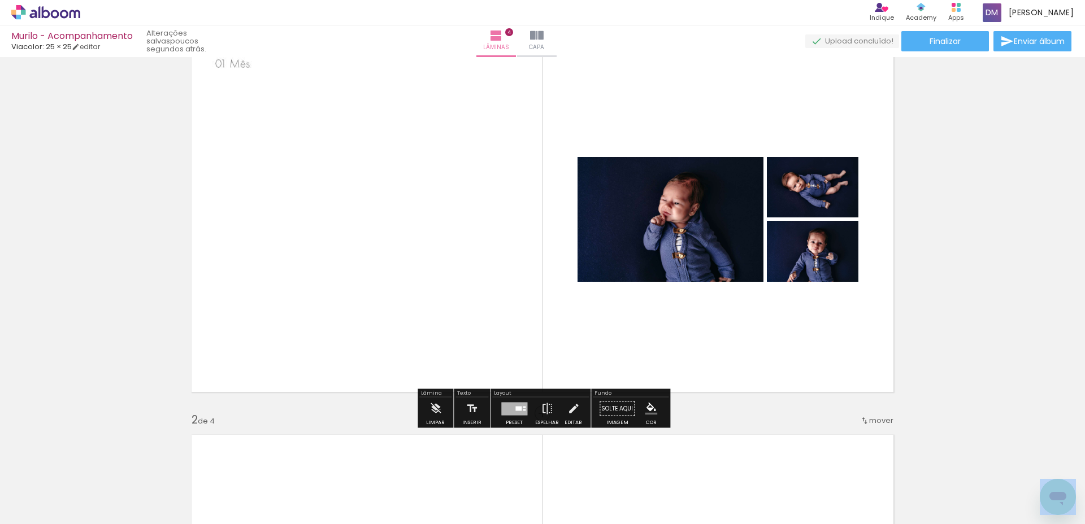
click at [515, 410] on div at bounding box center [518, 408] width 6 height 5
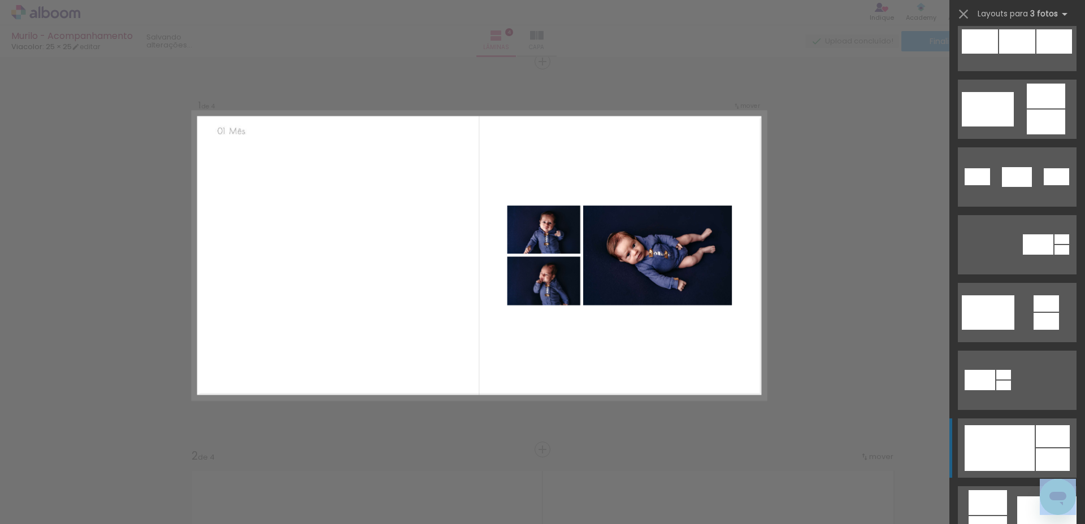
scroll to position [234, 0]
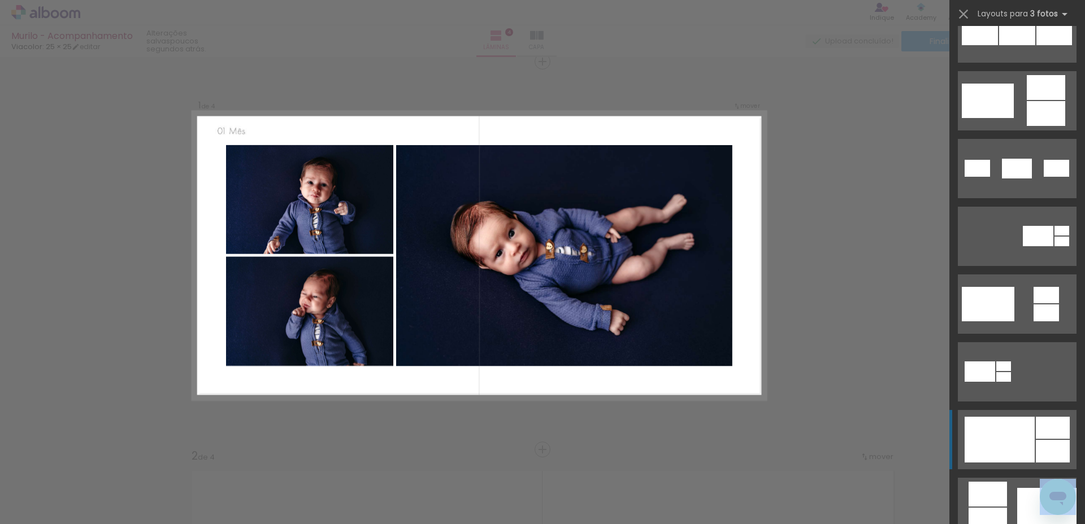
click at [1006, 418] on div at bounding box center [1000, 440] width 70 height 46
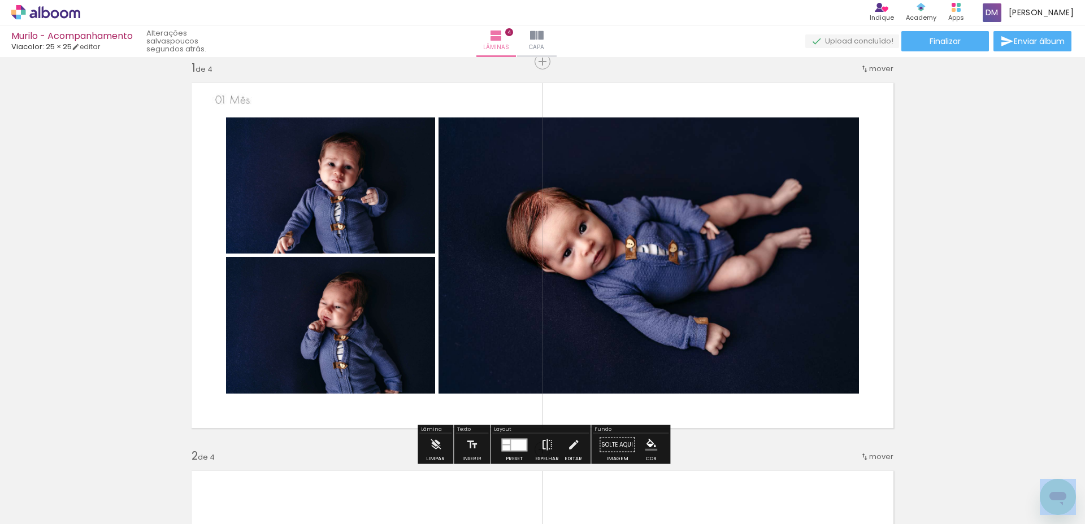
click at [551, 441] on paper-button "Espelhar" at bounding box center [546, 448] width 29 height 29
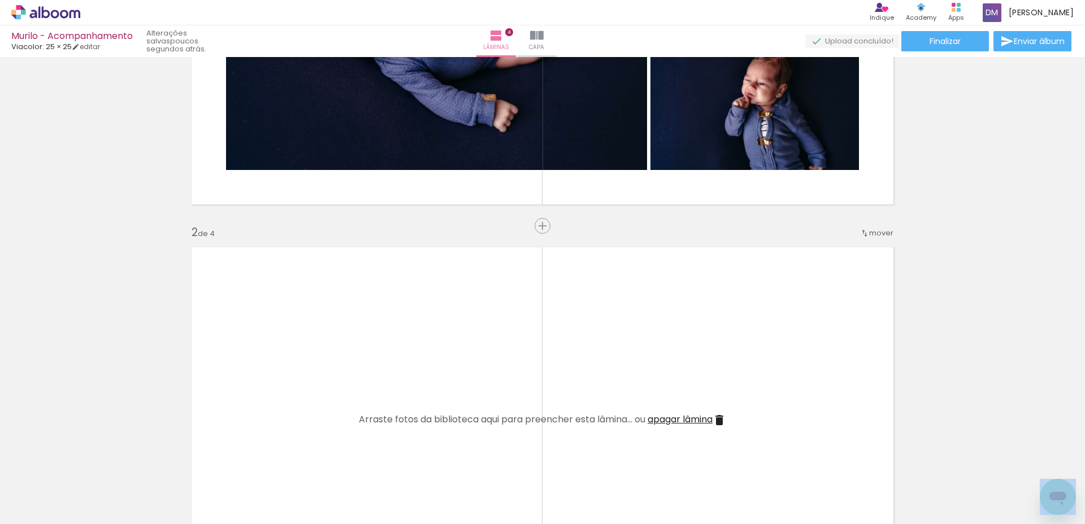
scroll to position [238, 0]
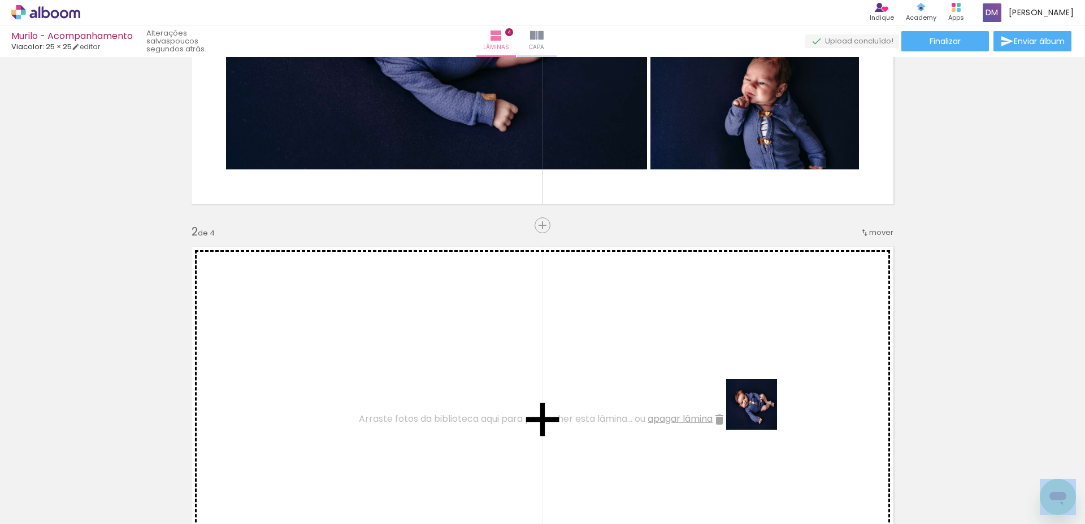
drag, startPoint x: 760, startPoint y: 413, endPoint x: 675, endPoint y: 359, distance: 101.1
click at [709, 347] on quentale-workspace at bounding box center [542, 262] width 1085 height 524
